Goal: Book appointment/travel/reservation

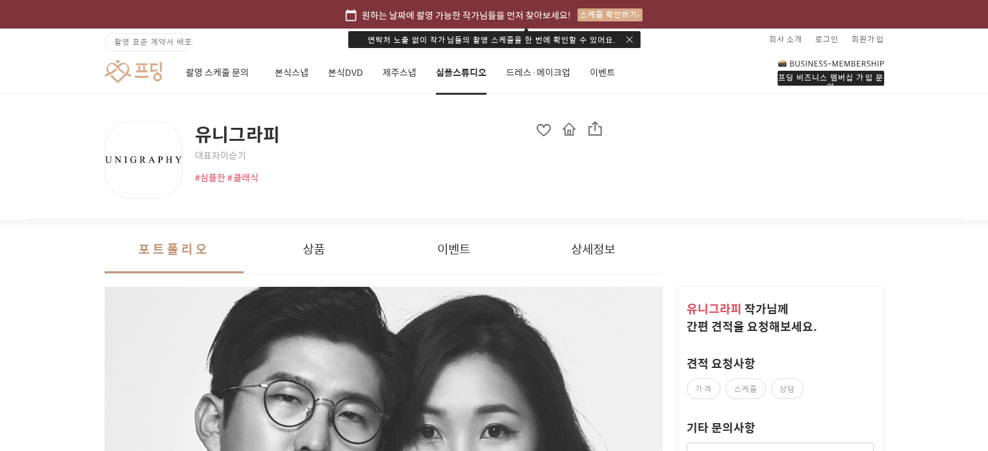
click at [145, 75] on link at bounding box center [133, 72] width 57 height 24
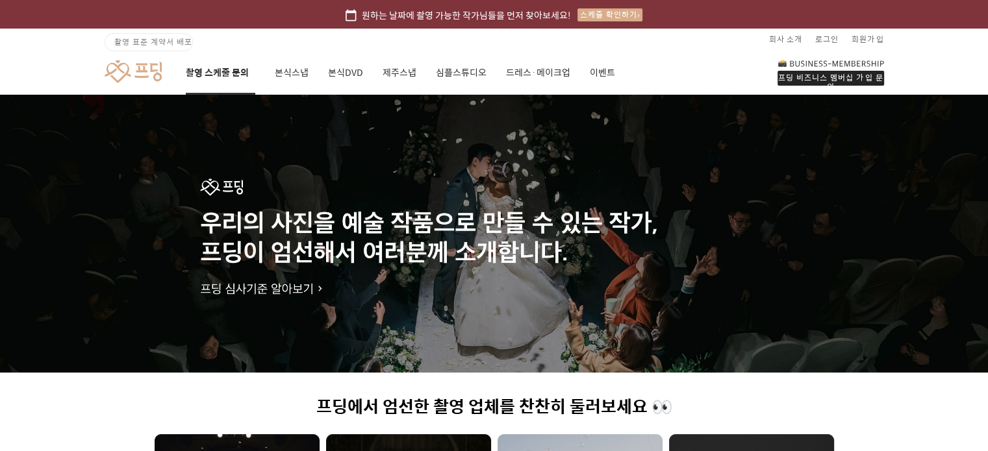
click at [232, 60] on link "촬영 스케줄 문의" at bounding box center [220, 73] width 69 height 44
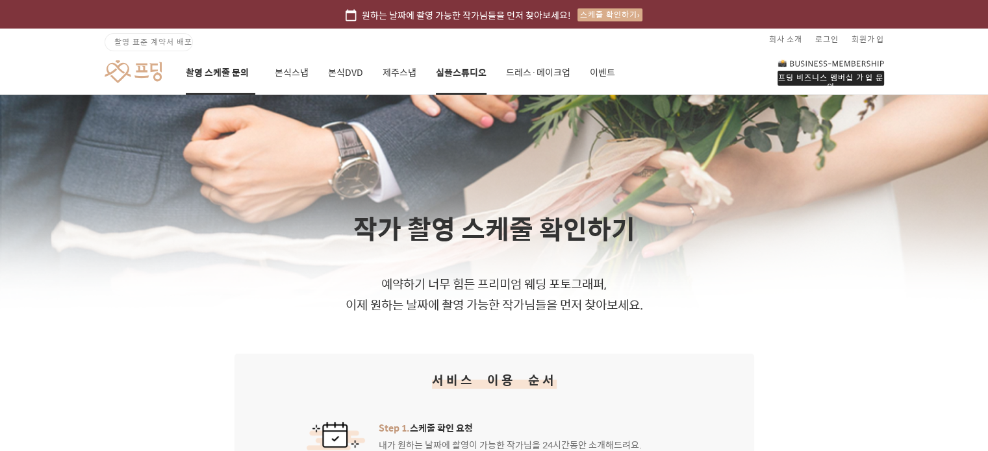
click at [469, 68] on link "심플스튜디오" at bounding box center [461, 73] width 51 height 44
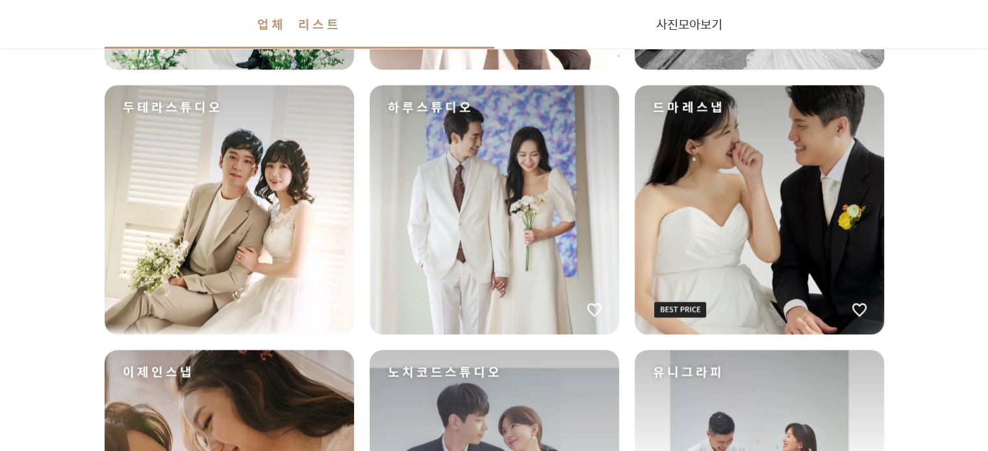
scroll to position [1927, 0]
